Goal: Communication & Community: Ask a question

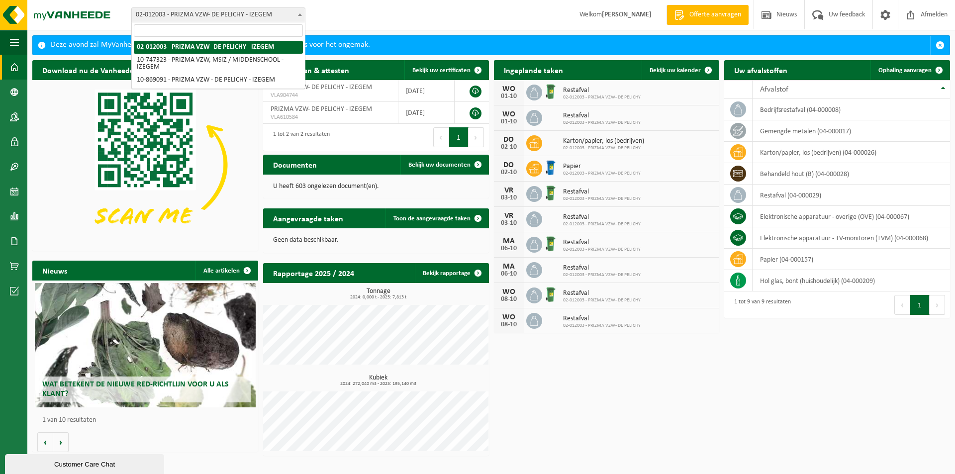
click at [225, 12] on span "02-012003 - PRIZMA VZW- DE PELICHY - IZEGEM" at bounding box center [218, 15] width 173 height 14
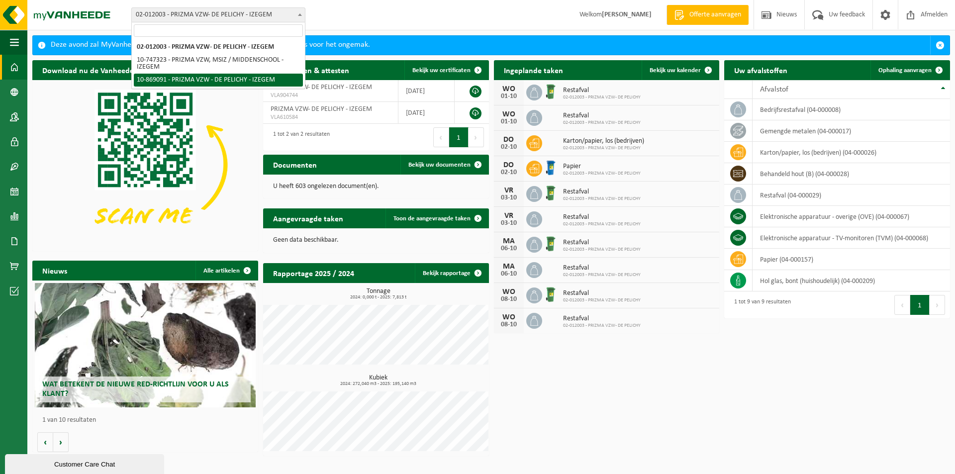
select select "104025"
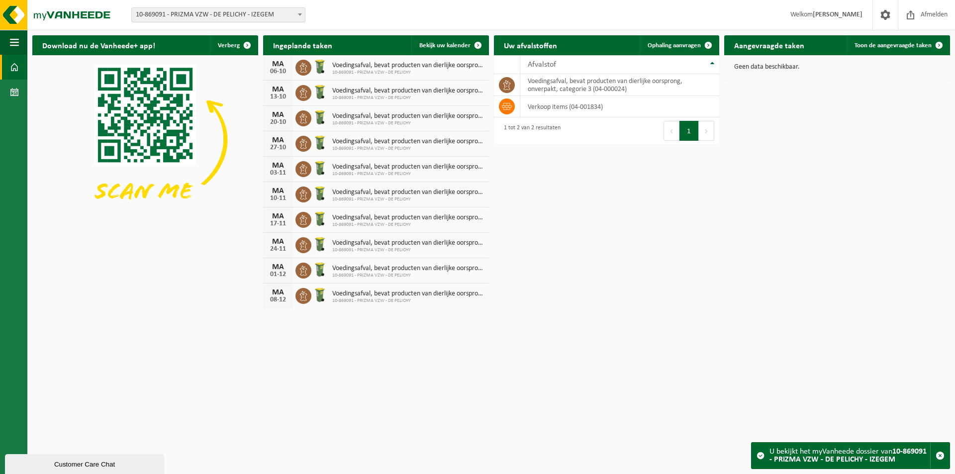
click at [391, 72] on span "10-869091 - PRIZMA VZW - DE PELICHY" at bounding box center [408, 73] width 152 height 6
click at [57, 461] on div "Customer Care Chat" at bounding box center [84, 464] width 144 height 7
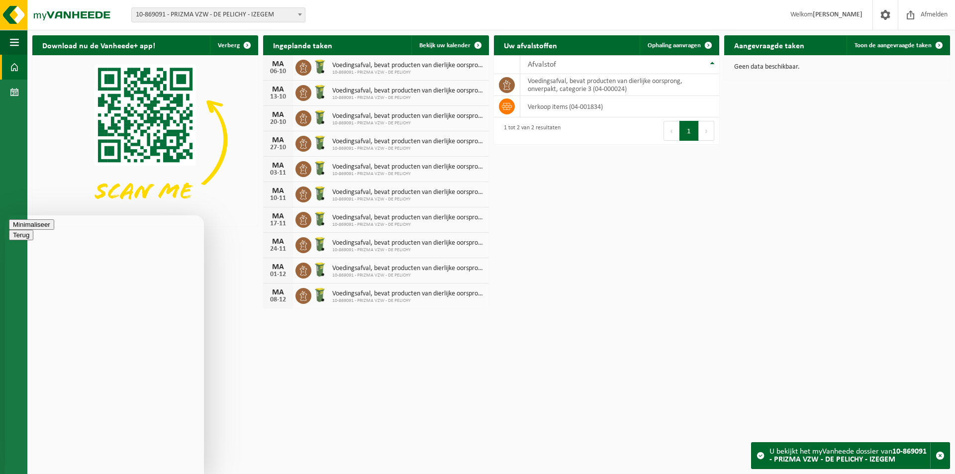
type textarea "Beste, wij zouden dit contract graag opzeggen, wegens niet meer nodig. Welke st…"
click at [892, 12] on span at bounding box center [885, 14] width 15 height 29
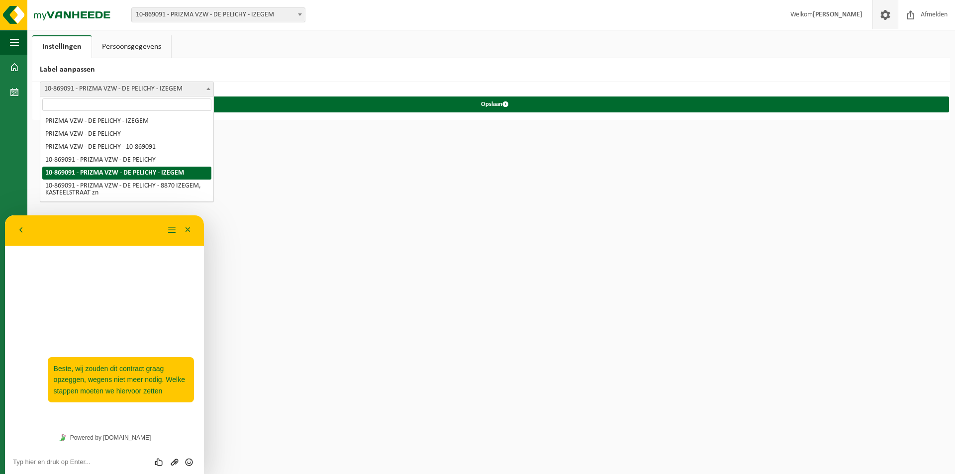
click at [144, 89] on span "10-869091 - PRIZMA VZW - DE PELICHY - IZEGEM" at bounding box center [126, 89] width 173 height 14
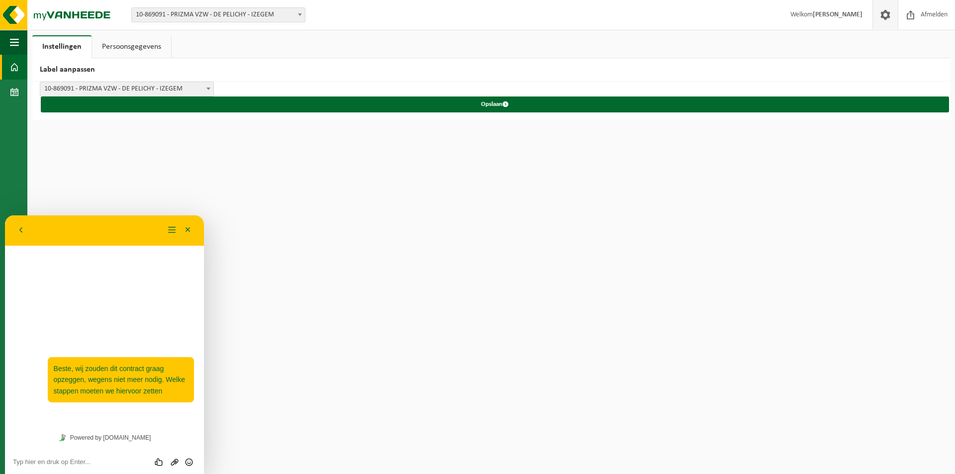
click at [14, 69] on span at bounding box center [14, 67] width 9 height 25
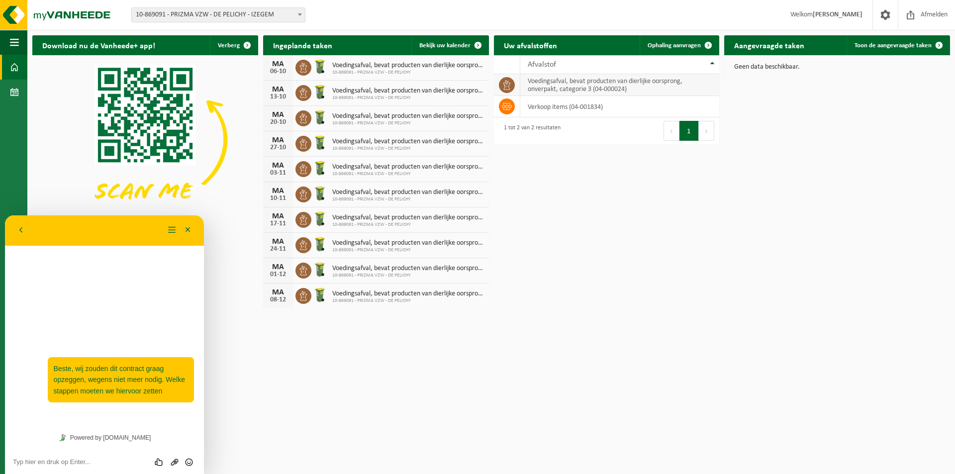
click at [676, 88] on td "voedingsafval, bevat producten van dierlijke oorsprong, onverpakt, categorie 3 …" at bounding box center [620, 85] width 200 height 22
click at [583, 107] on td "verkoop items (04-001834)" at bounding box center [620, 106] width 200 height 21
click at [189, 231] on button "Minimaliseer" at bounding box center [188, 230] width 16 height 15
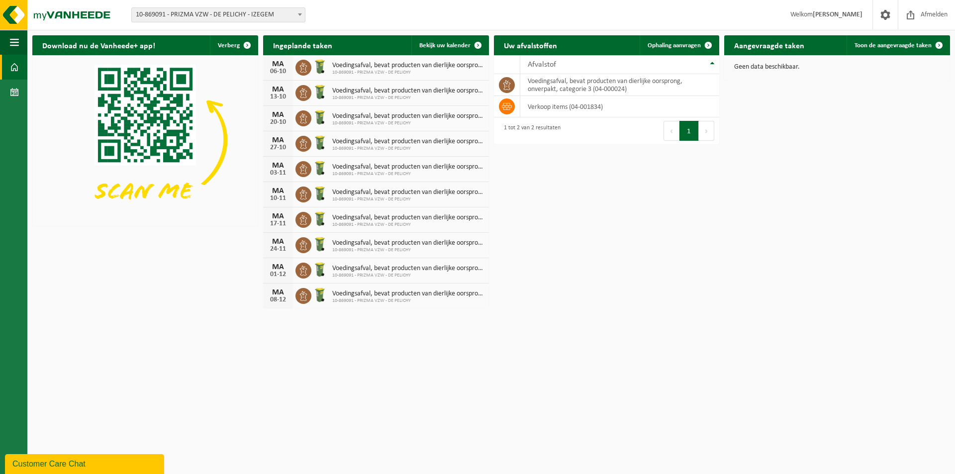
click at [394, 364] on html "Vestiging: 02-012003 - PRIZMA VZW- DE PELICHY - IZEGEM 10-747323 - PRIZMA VZW, …" at bounding box center [477, 237] width 955 height 474
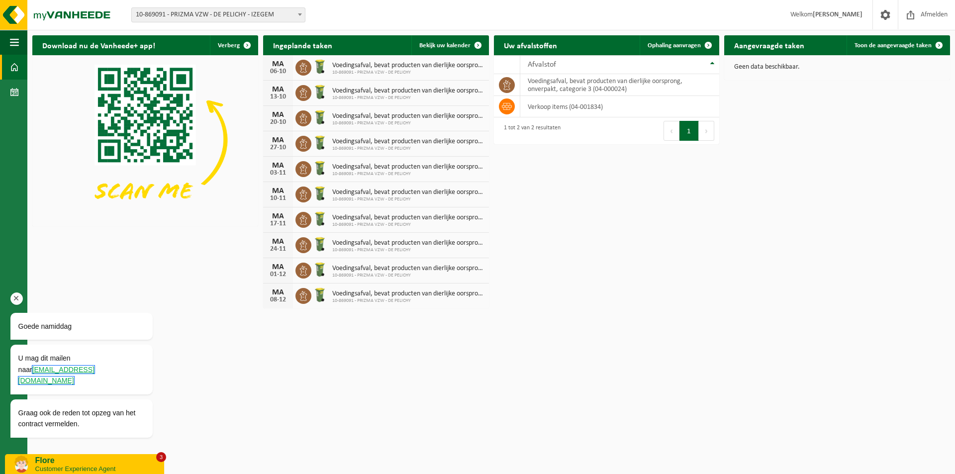
click at [85, 382] on link "customercare@vanheede.com" at bounding box center [56, 375] width 76 height 19
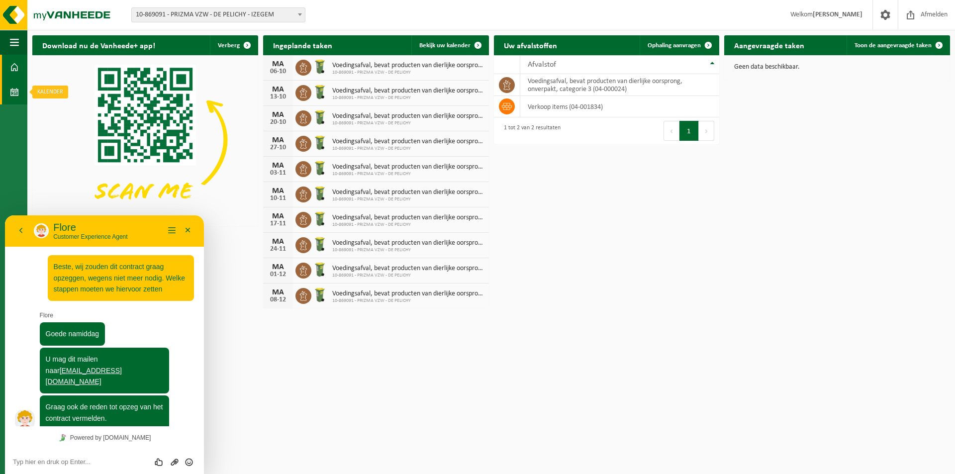
click at [13, 93] on span at bounding box center [14, 92] width 9 height 25
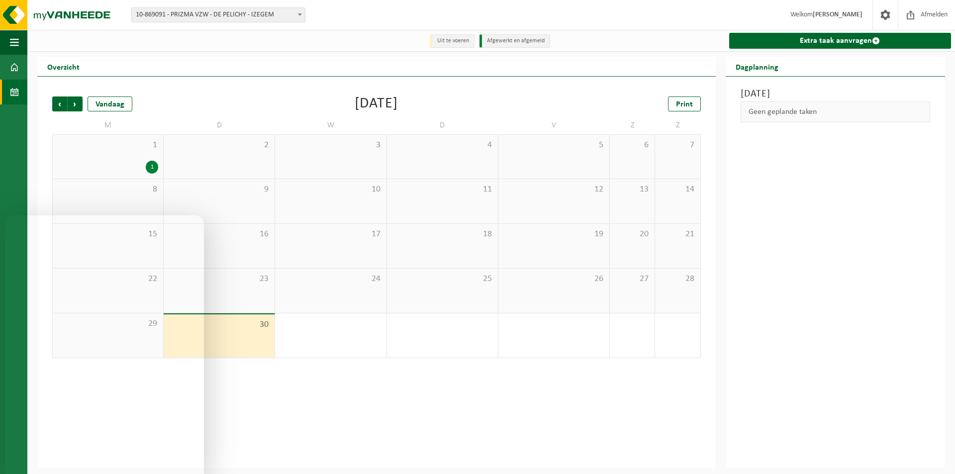
scroll to position [0, 0]
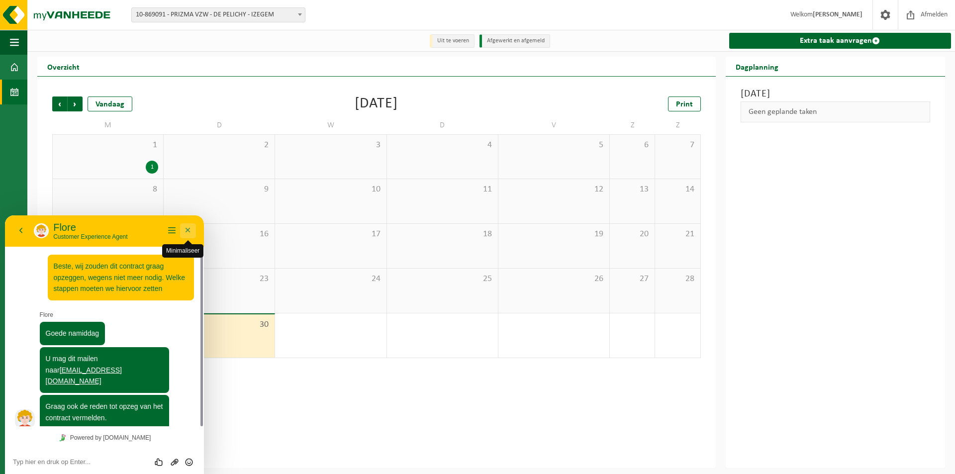
click at [192, 229] on button "Minimaliseer" at bounding box center [188, 230] width 16 height 15
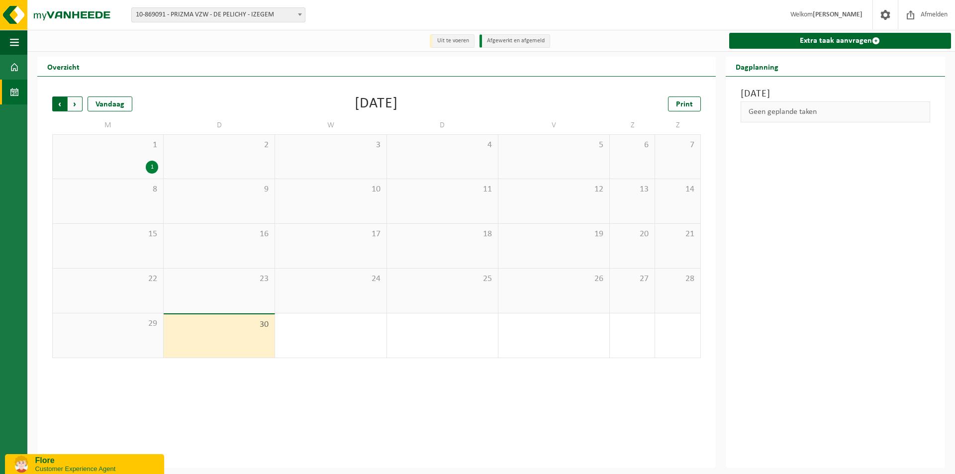
click at [79, 104] on span "Volgende" at bounding box center [75, 104] width 15 height 15
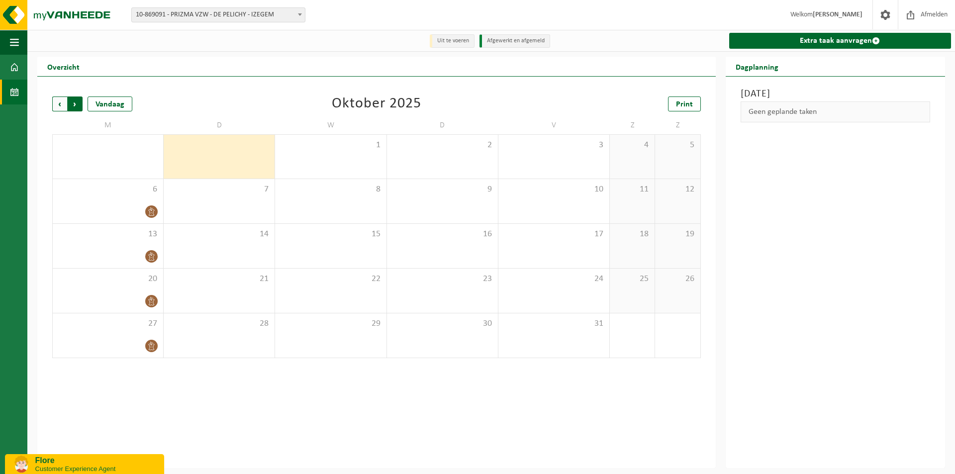
click at [57, 104] on span "Vorige" at bounding box center [59, 104] width 15 height 15
